Goal: Find specific page/section

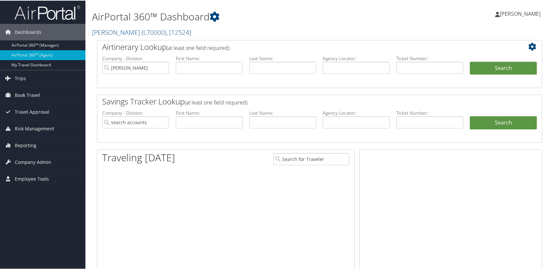
type input "[PERSON_NAME]"
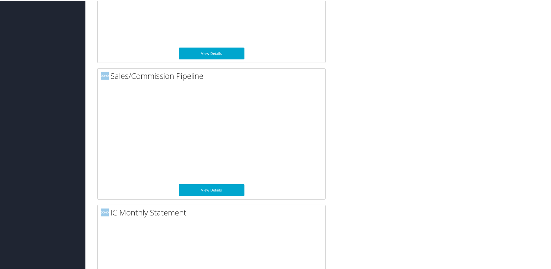
scroll to position [559, 0]
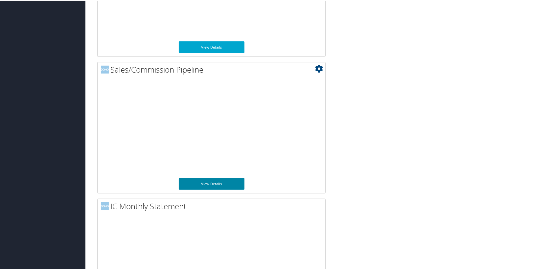
click at [214, 181] on link "View Details" at bounding box center [212, 184] width 66 height 12
